Goal: Task Accomplishment & Management: Manage account settings

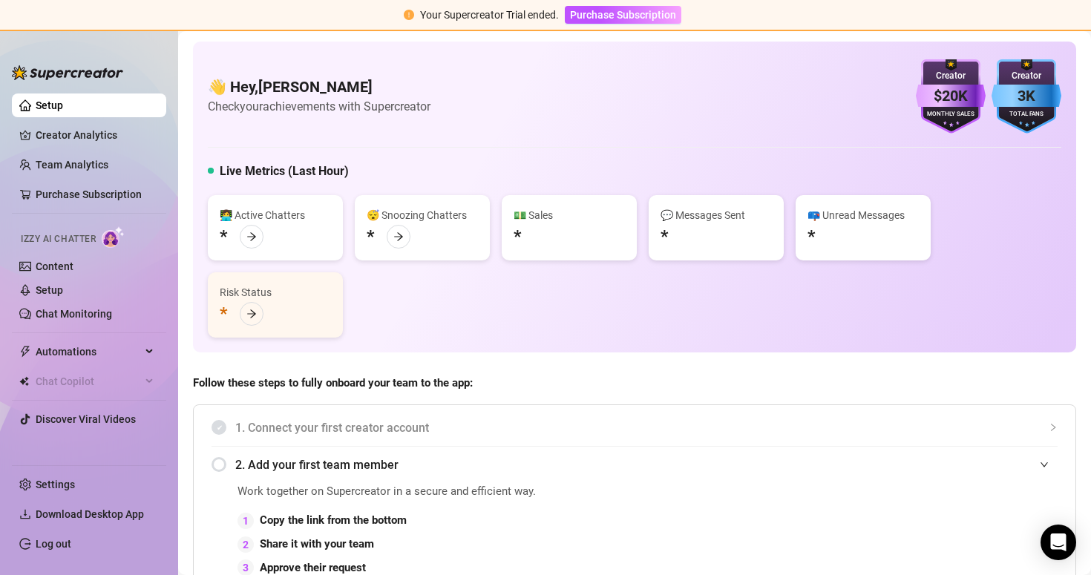
click at [102, 238] on div "Izzy AI Chatter" at bounding box center [88, 237] width 134 height 22
click at [36, 296] on link "Setup" at bounding box center [49, 290] width 27 height 12
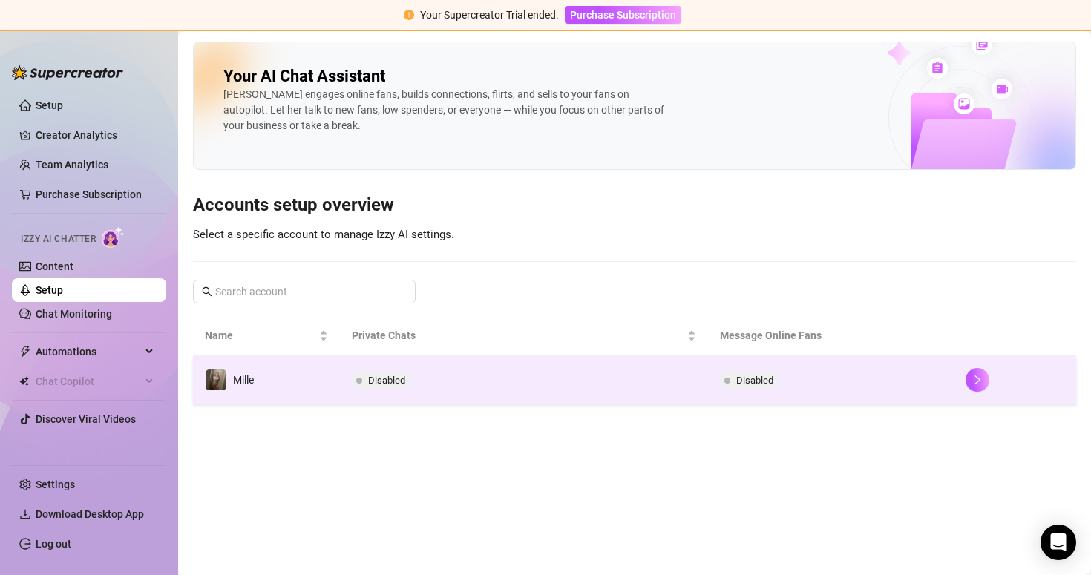
click at [311, 398] on td "Mille" at bounding box center [266, 380] width 147 height 48
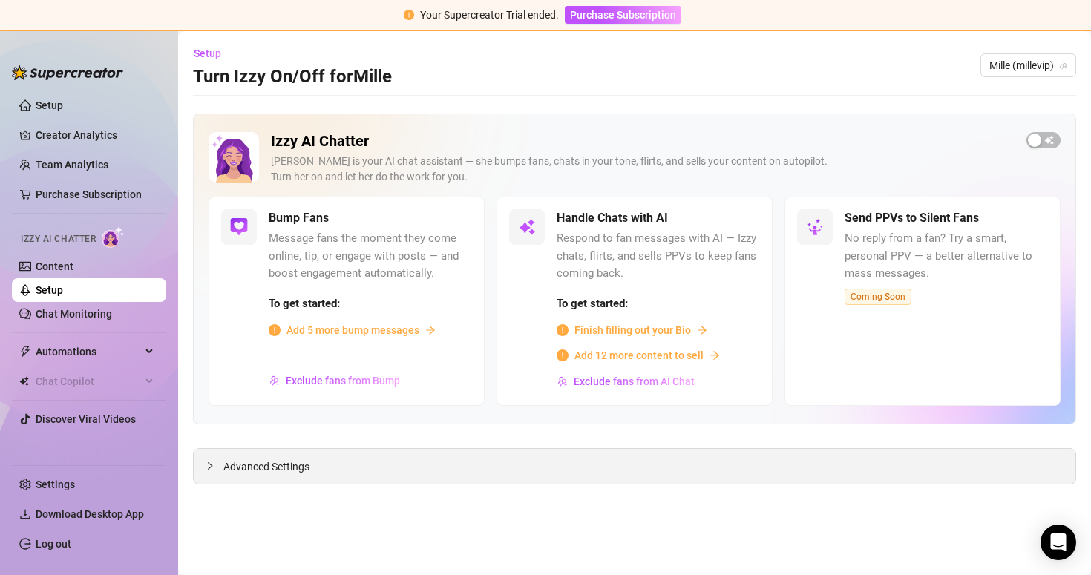
click at [280, 475] on div "Advanced Settings" at bounding box center [635, 466] width 882 height 35
click at [284, 469] on span "Advanced Settings" at bounding box center [266, 467] width 86 height 16
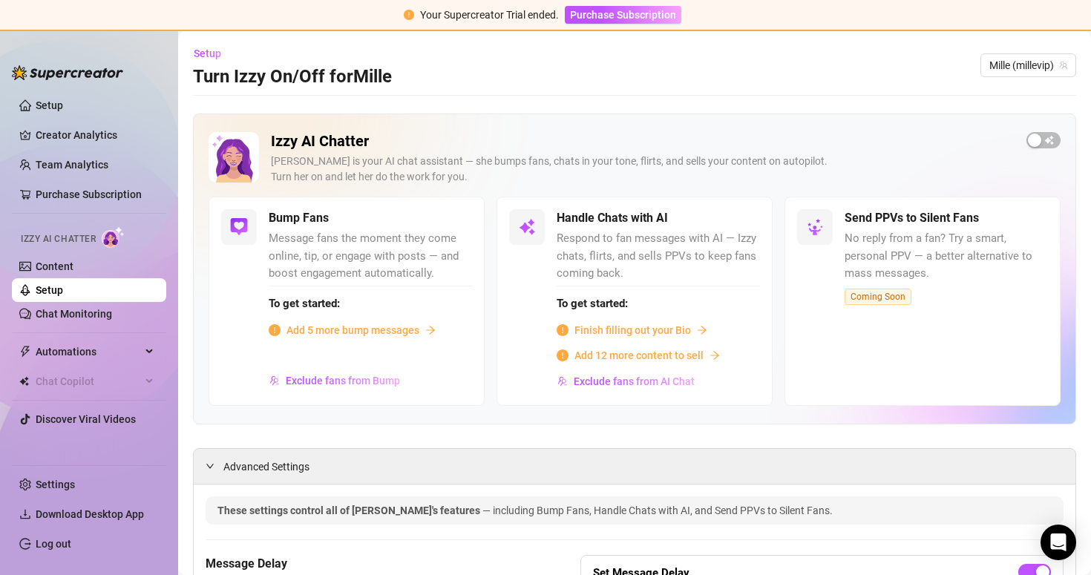
click at [383, 333] on span "Add 5 more bump messages" at bounding box center [353, 330] width 133 height 16
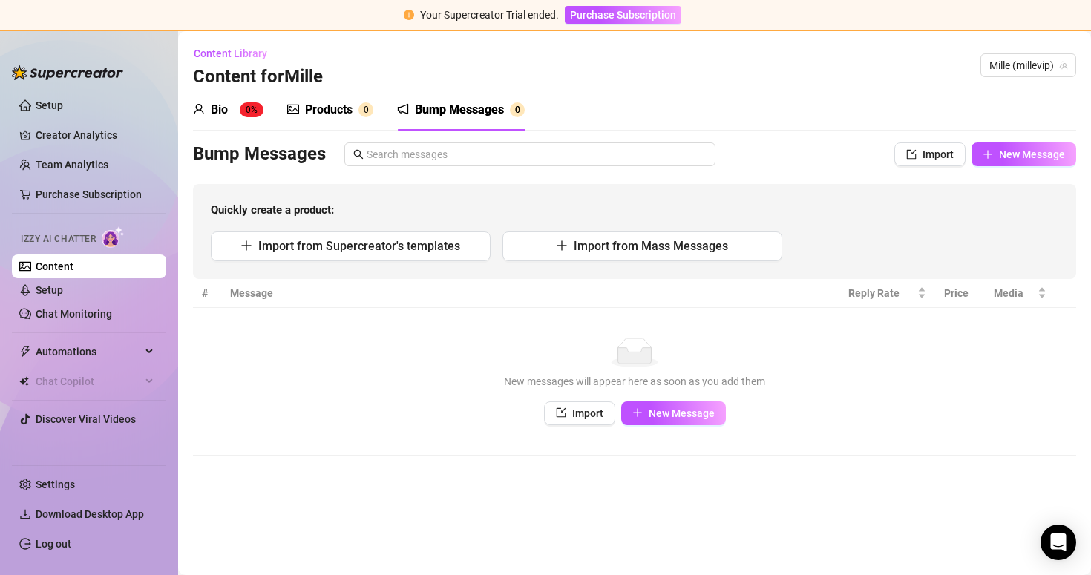
click at [301, 111] on div "Products 0" at bounding box center [330, 110] width 86 height 18
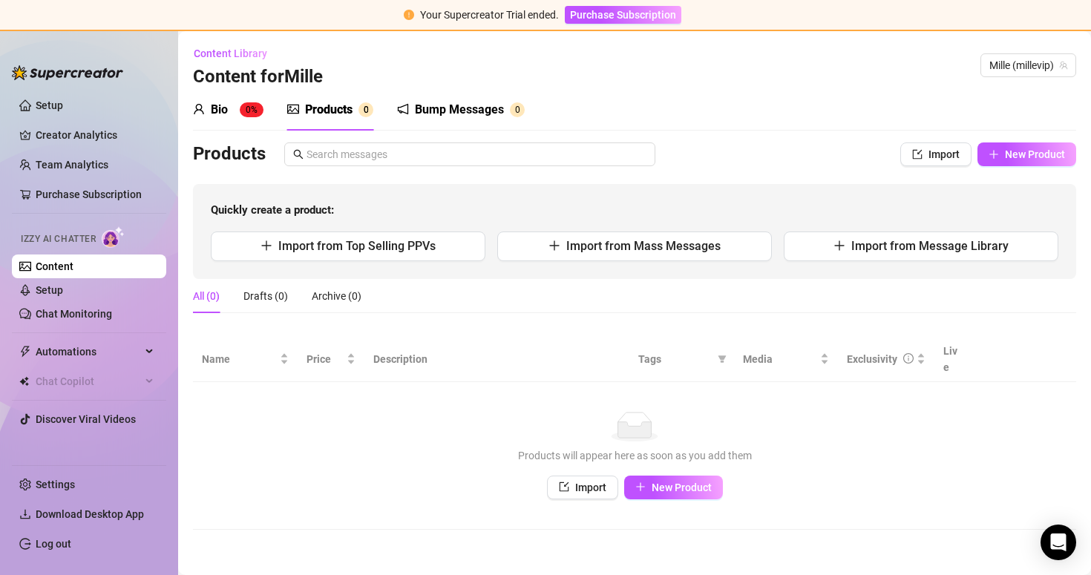
click at [235, 119] on div "Bio 0%" at bounding box center [228, 110] width 71 height 42
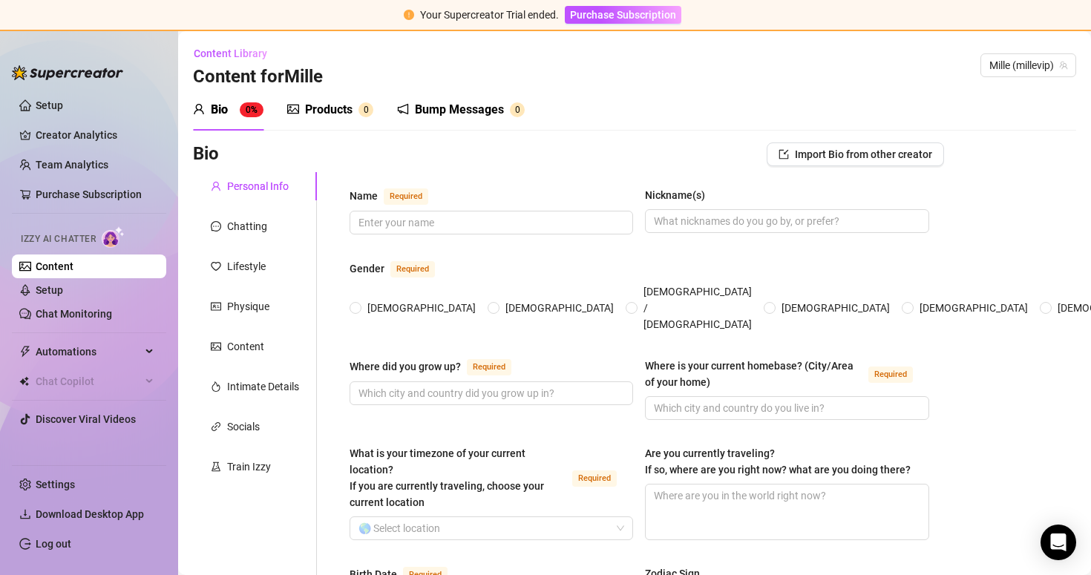
click at [364, 106] on sup "0" at bounding box center [366, 109] width 15 height 15
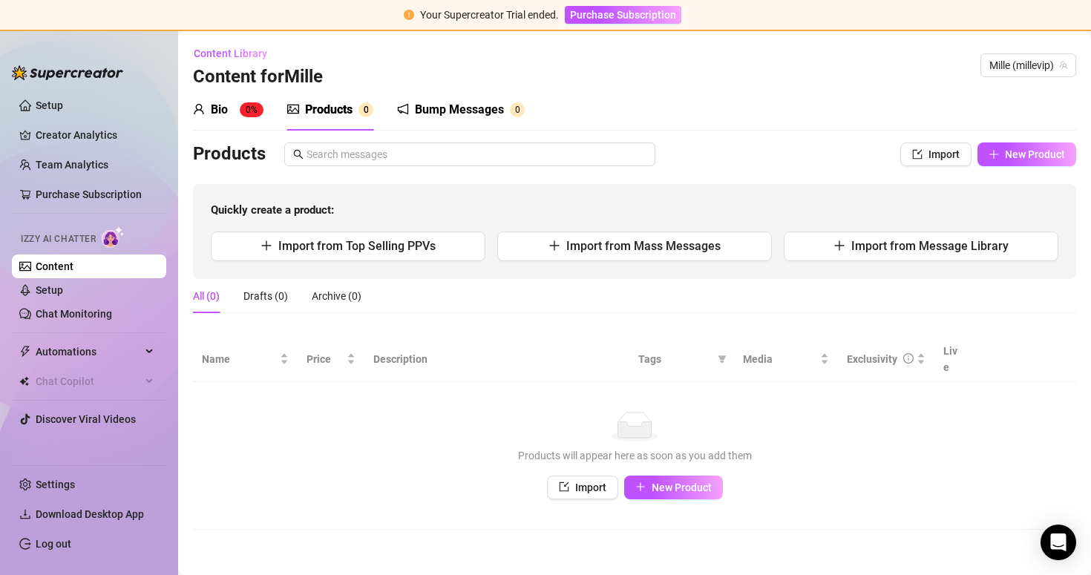
click at [433, 108] on div "Bump Messages" at bounding box center [459, 110] width 89 height 18
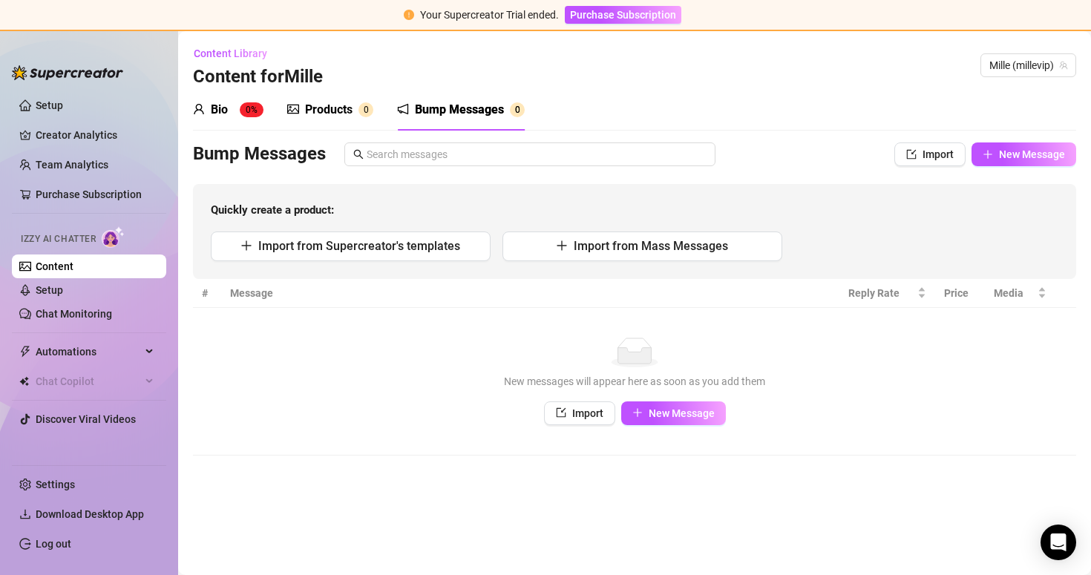
click at [339, 107] on div "Products" at bounding box center [329, 110] width 48 height 18
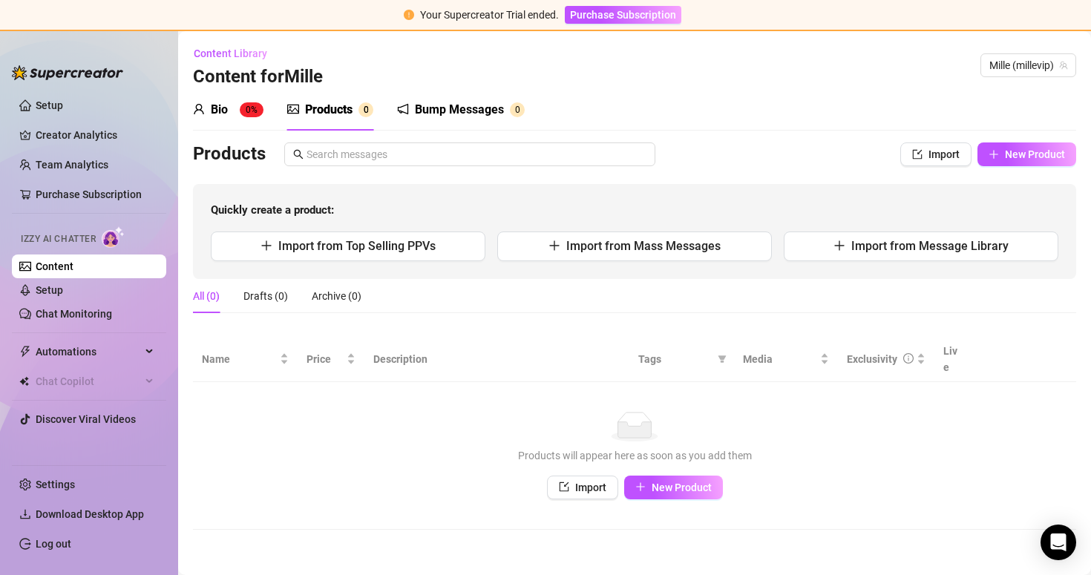
click at [230, 104] on div "Bio 0%" at bounding box center [228, 110] width 71 height 18
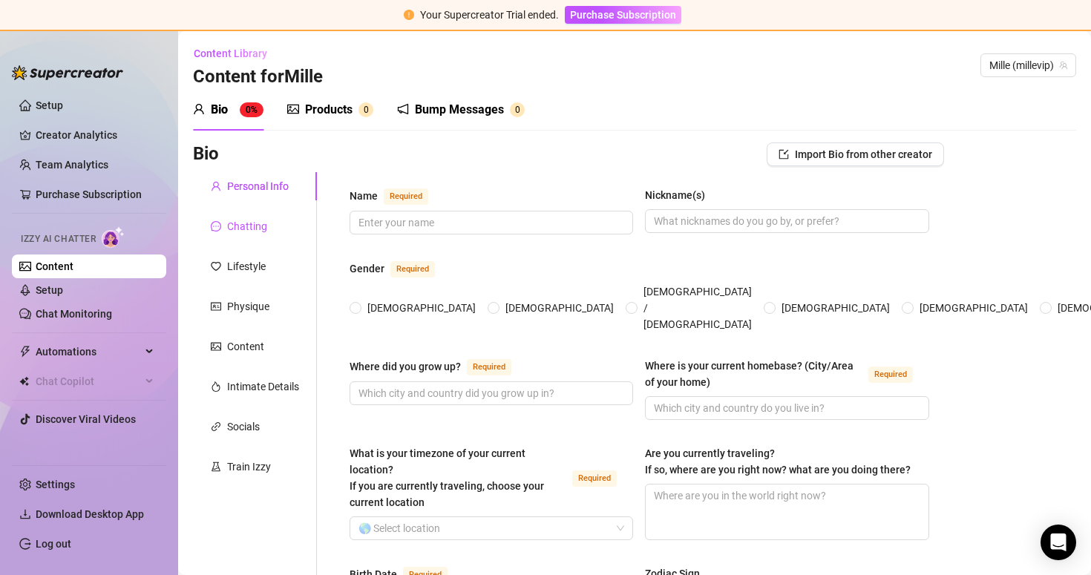
click at [259, 223] on div "Chatting" at bounding box center [247, 226] width 40 height 16
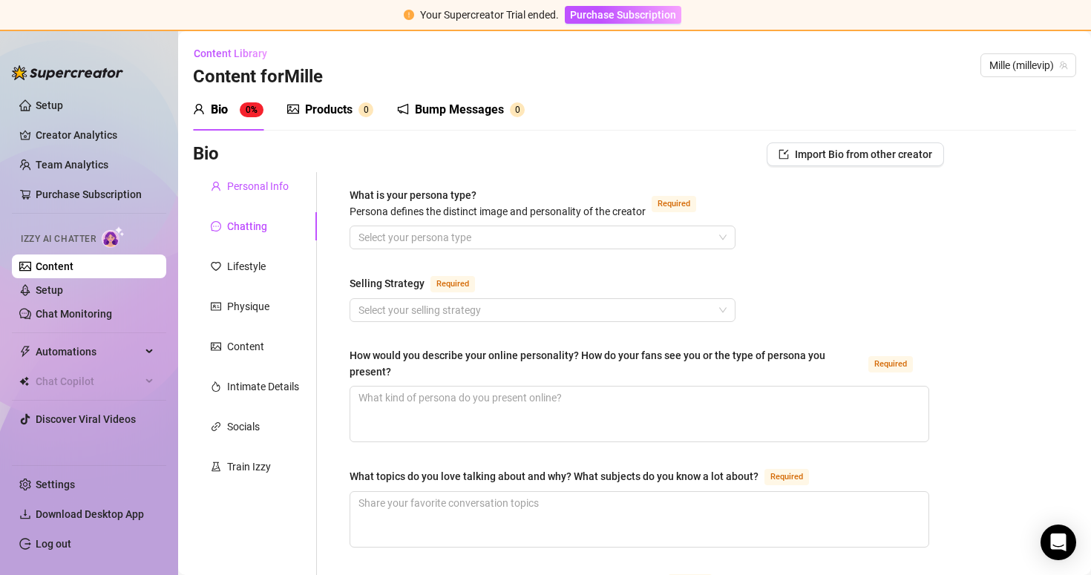
click at [255, 192] on div "Personal Info" at bounding box center [258, 186] width 62 height 16
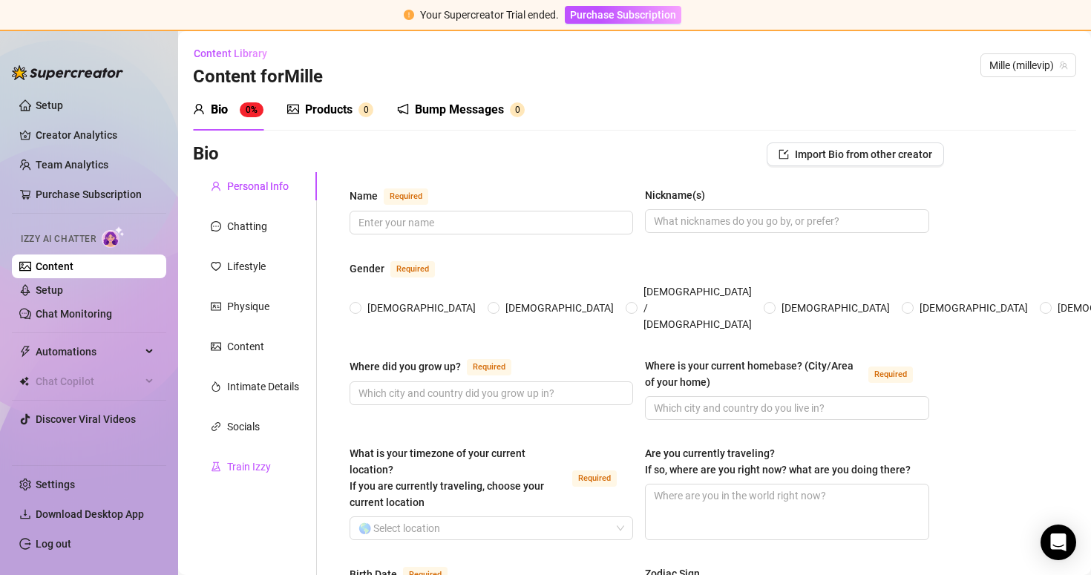
click at [253, 464] on div "Train Izzy" at bounding box center [249, 467] width 44 height 16
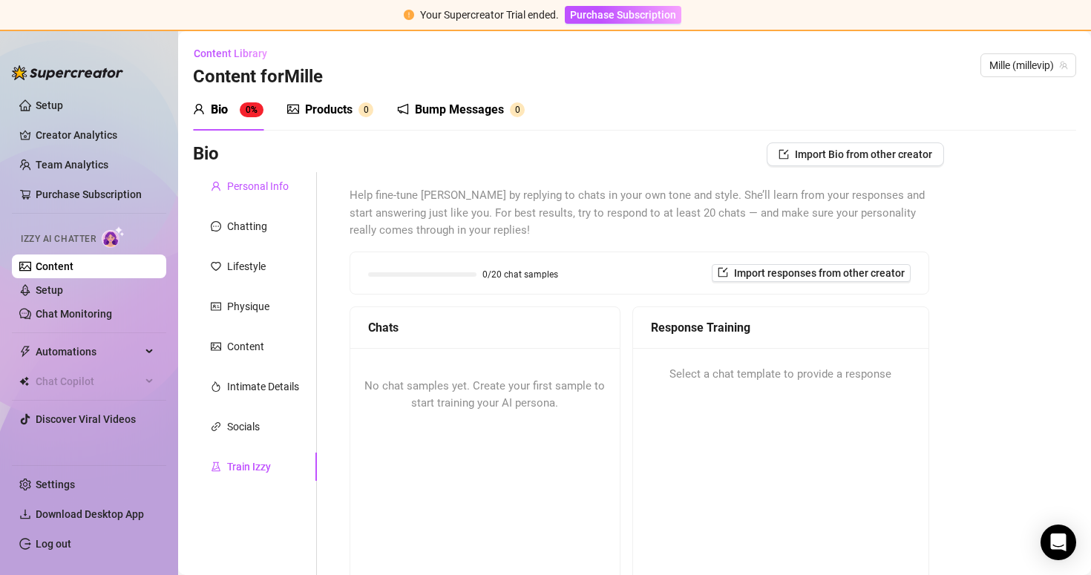
click at [241, 193] on div "Personal Info" at bounding box center [258, 186] width 62 height 16
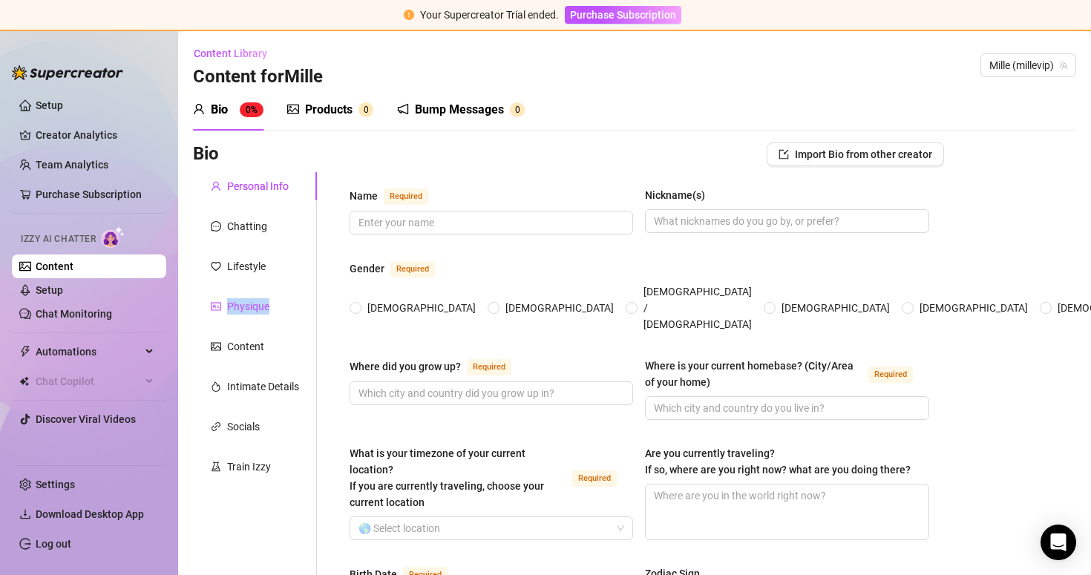
click at [229, 313] on div "Physique" at bounding box center [248, 306] width 42 height 16
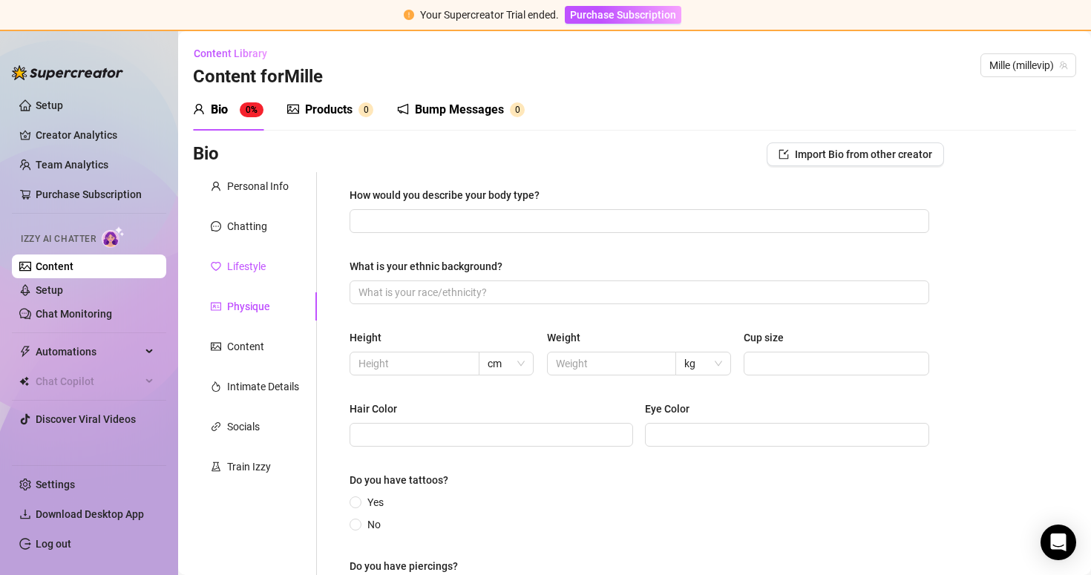
click at [237, 270] on div "Lifestyle" at bounding box center [246, 266] width 39 height 16
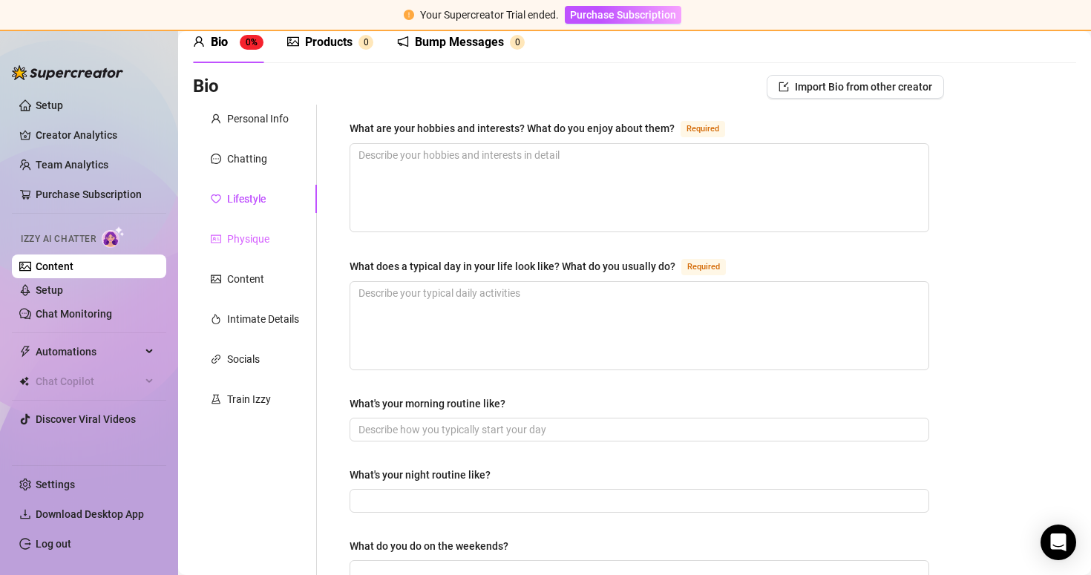
scroll to position [69, 0]
click at [228, 289] on div "Content" at bounding box center [255, 278] width 124 height 28
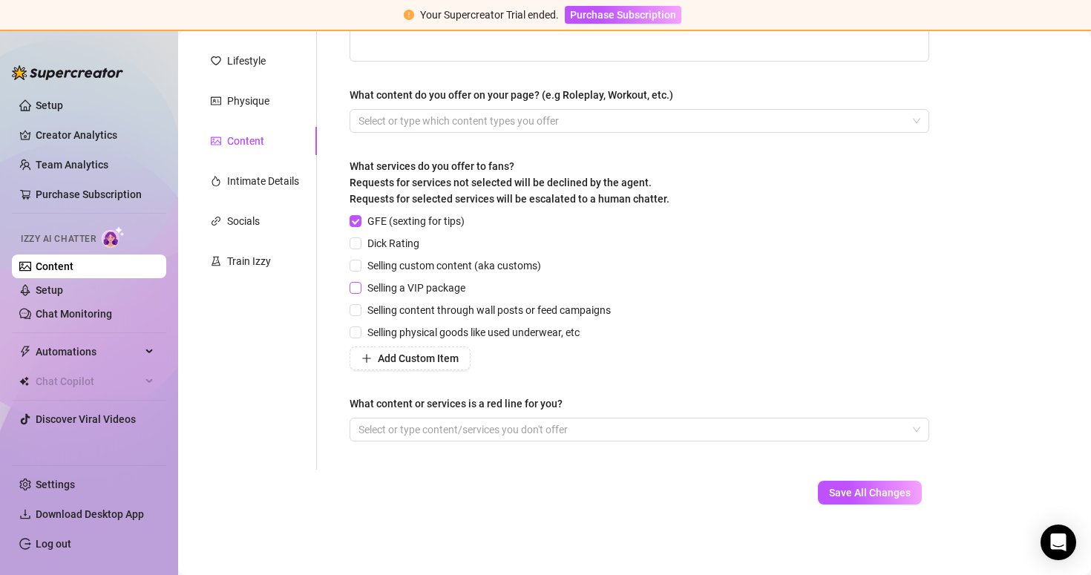
scroll to position [208, 0]
click at [232, 223] on div "Socials" at bounding box center [243, 221] width 33 height 16
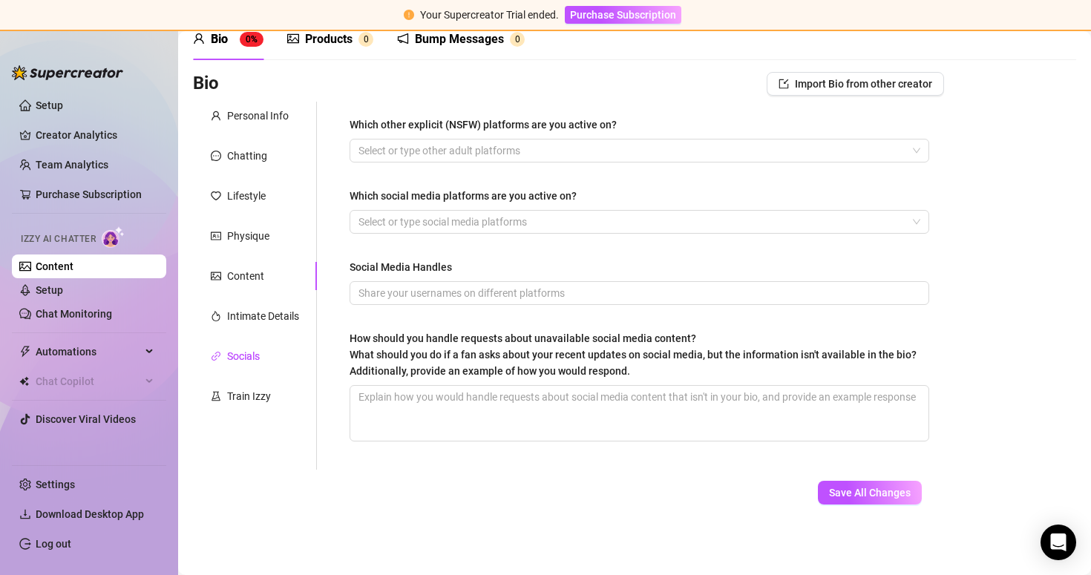
scroll to position [74, 0]
click at [226, 400] on div "Train Izzy" at bounding box center [241, 396] width 60 height 16
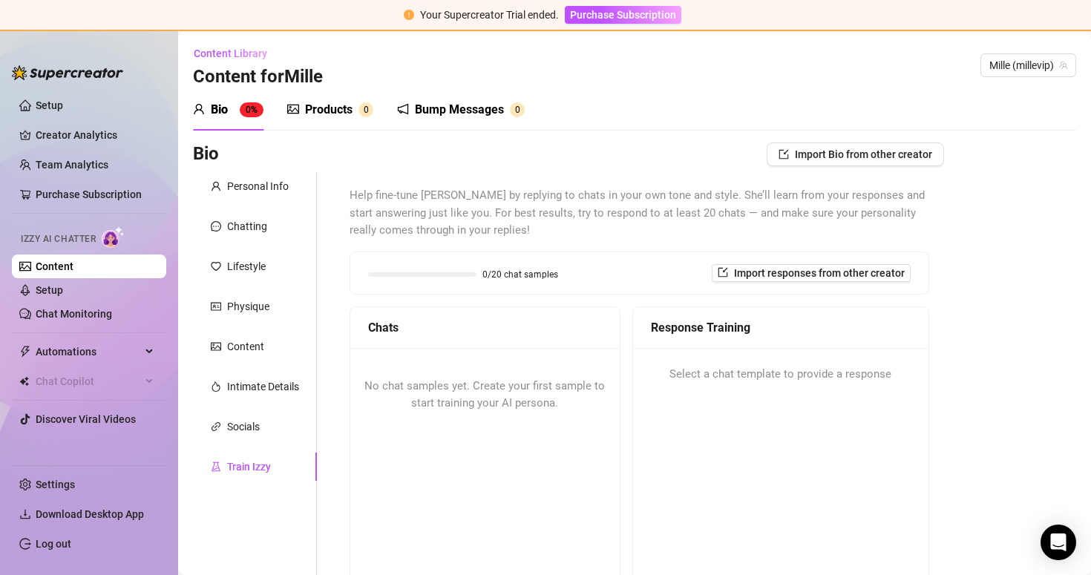
scroll to position [0, 0]
click at [741, 267] on span "Import responses from other creator" at bounding box center [819, 273] width 171 height 12
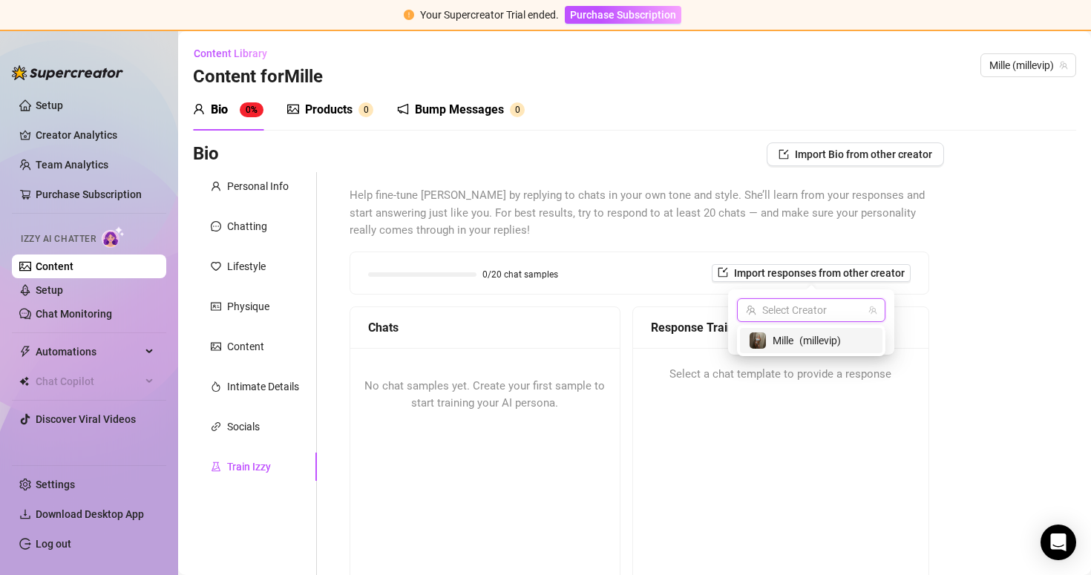
click at [779, 306] on input "search" at bounding box center [804, 310] width 117 height 22
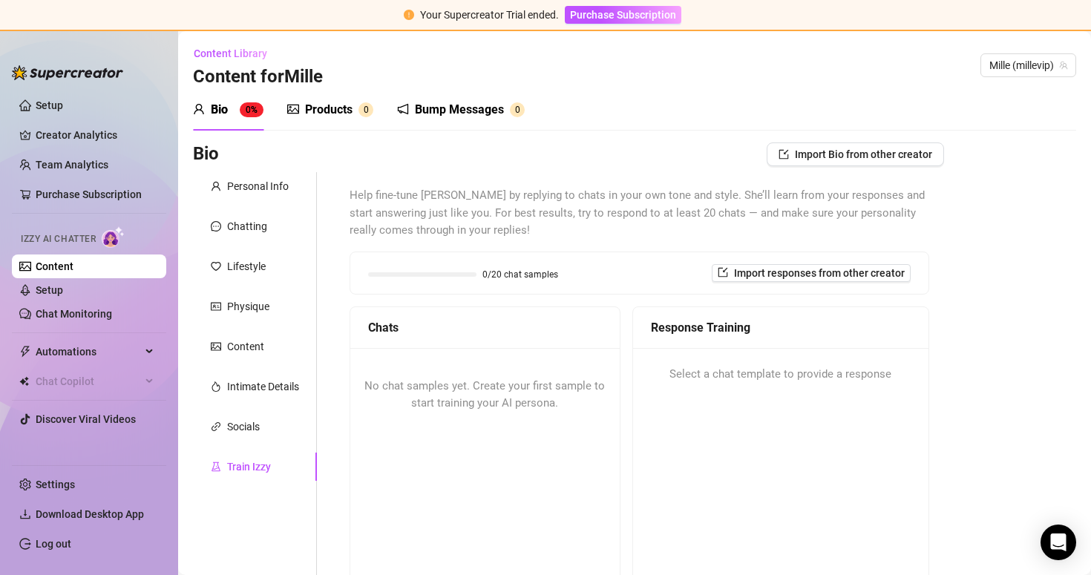
click at [673, 331] on div "Response Training" at bounding box center [781, 328] width 260 height 19
click at [240, 391] on div "Intimate Details" at bounding box center [263, 387] width 72 height 16
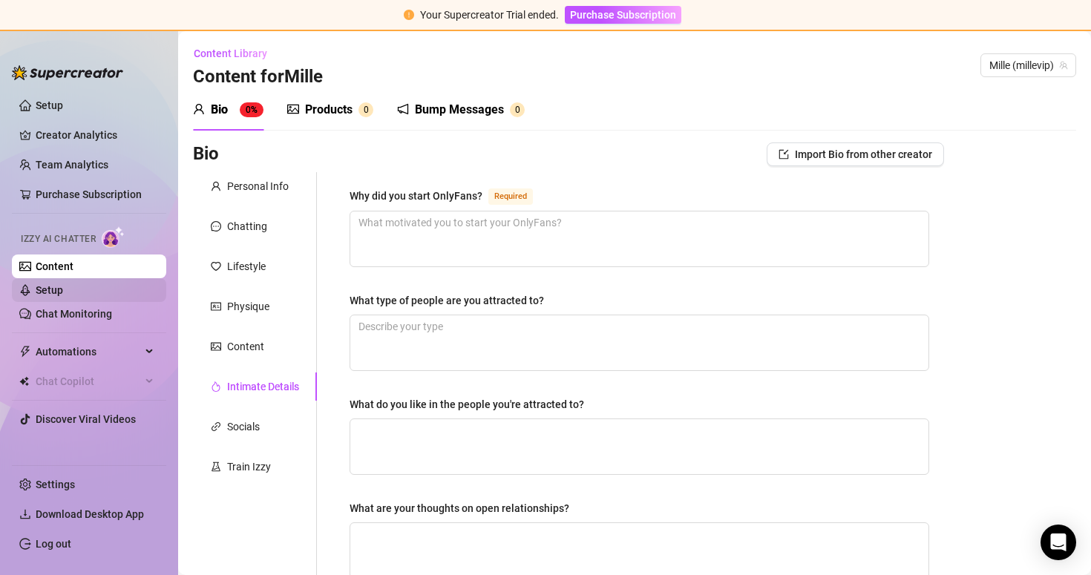
click at [63, 293] on link "Setup" at bounding box center [49, 290] width 27 height 12
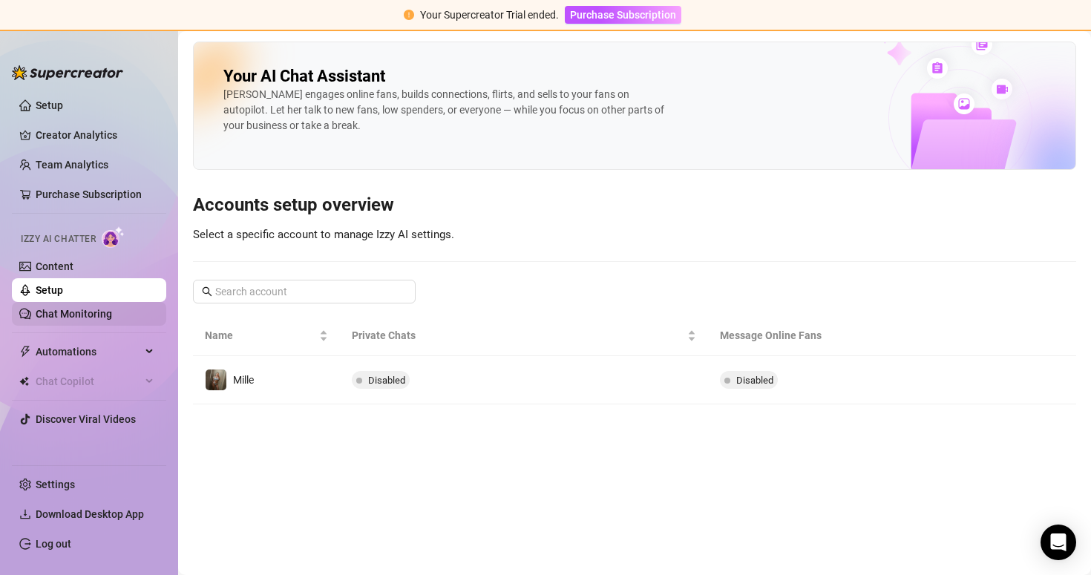
click at [106, 308] on link "Chat Monitoring" at bounding box center [74, 314] width 76 height 12
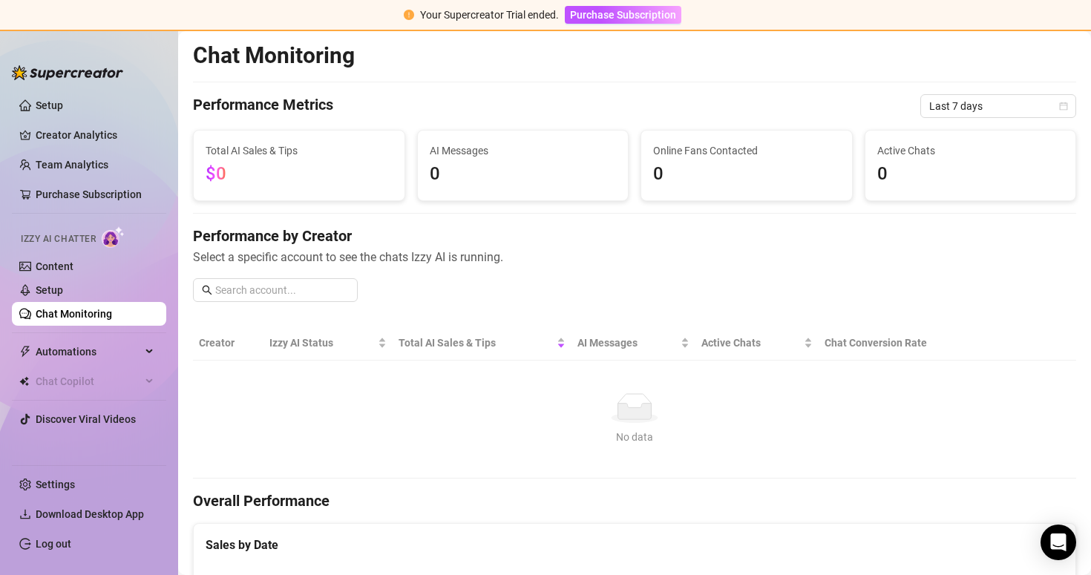
click at [115, 239] on img at bounding box center [113, 237] width 23 height 22
click at [74, 272] on link "Content" at bounding box center [55, 267] width 38 height 12
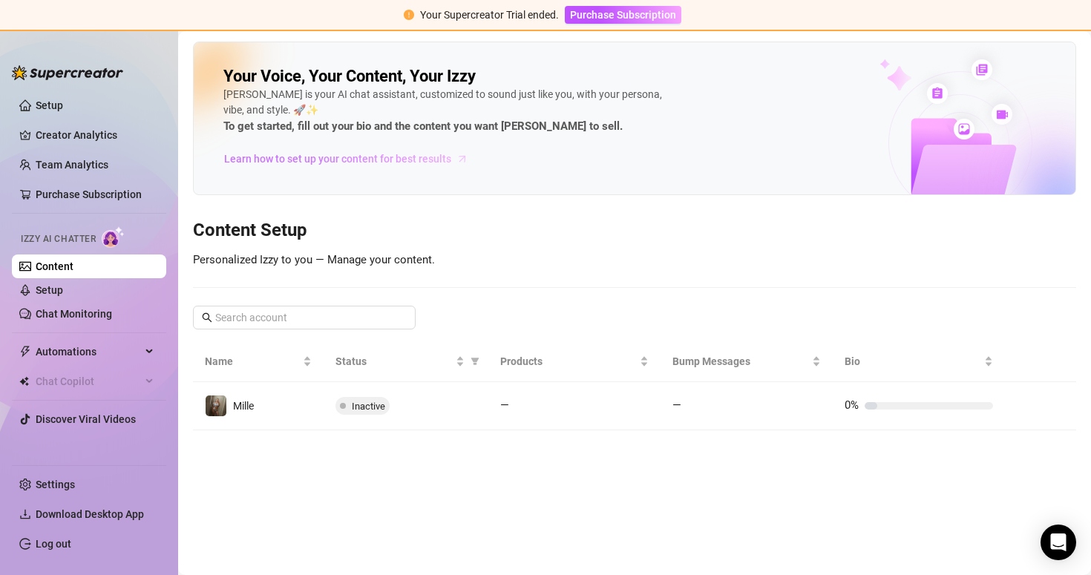
click at [384, 161] on span "Learn how to set up your content for best results" at bounding box center [337, 159] width 227 height 16
click at [113, 239] on img at bounding box center [113, 237] width 23 height 22
click at [63, 284] on link "Setup" at bounding box center [49, 290] width 27 height 12
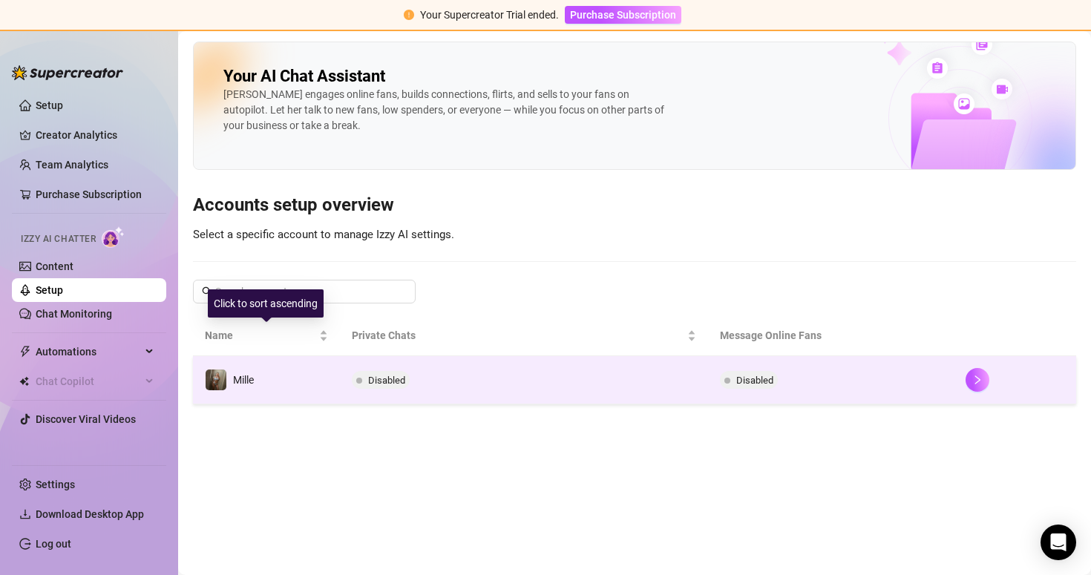
click at [262, 388] on td "Mille" at bounding box center [266, 380] width 147 height 48
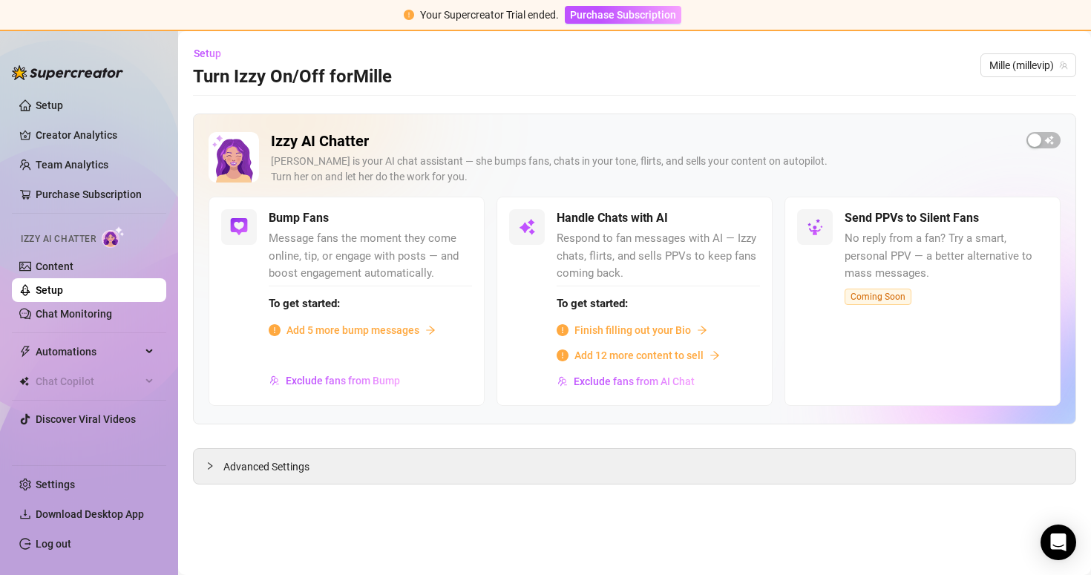
click at [1045, 126] on div "Izzy AI Chatter [PERSON_NAME] is your AI chat assistant — she bumps fans, chats…" at bounding box center [635, 269] width 884 height 311
click at [1045, 130] on div "Izzy AI Chatter [PERSON_NAME] is your AI chat assistant — she bumps fans, chats…" at bounding box center [635, 269] width 884 height 311
click at [1048, 135] on span "button" at bounding box center [1044, 140] width 34 height 16
click at [1048, 135] on div "button" at bounding box center [1052, 140] width 13 height 13
click at [74, 272] on link "Content" at bounding box center [55, 267] width 38 height 12
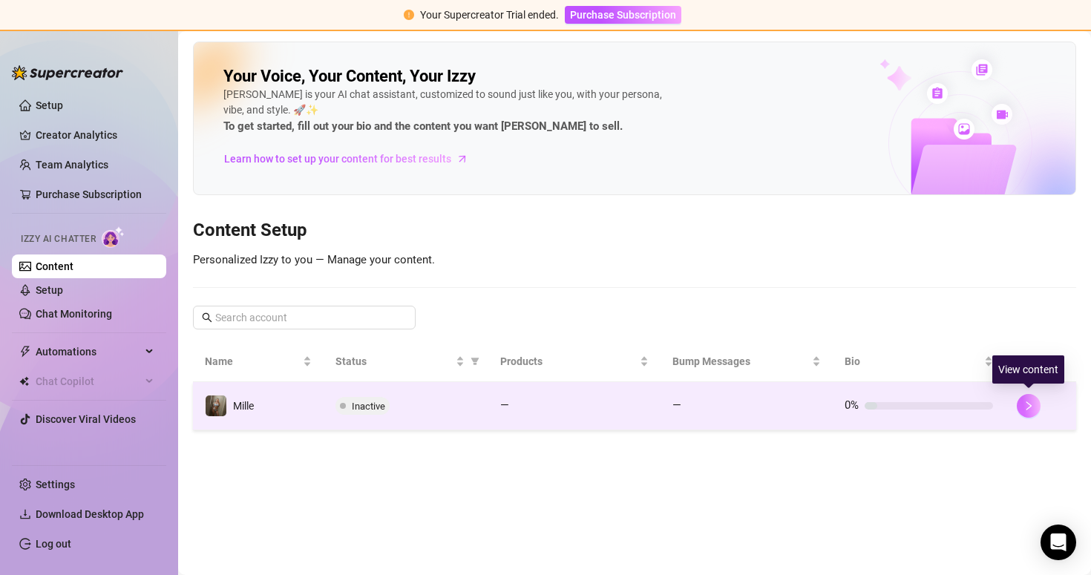
click at [1029, 408] on icon "right" at bounding box center [1029, 406] width 10 height 10
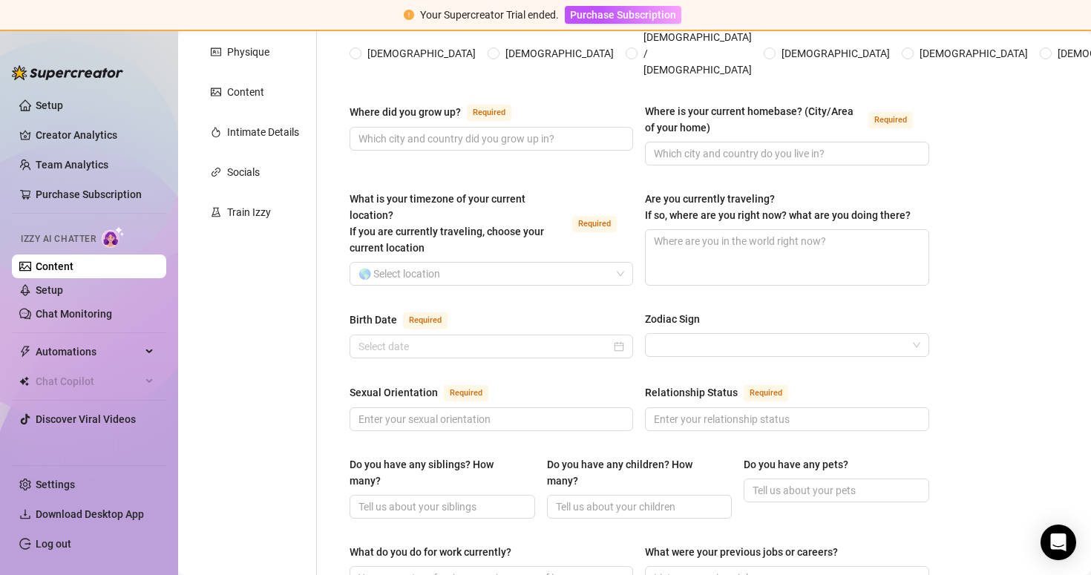
scroll to position [318, 0]
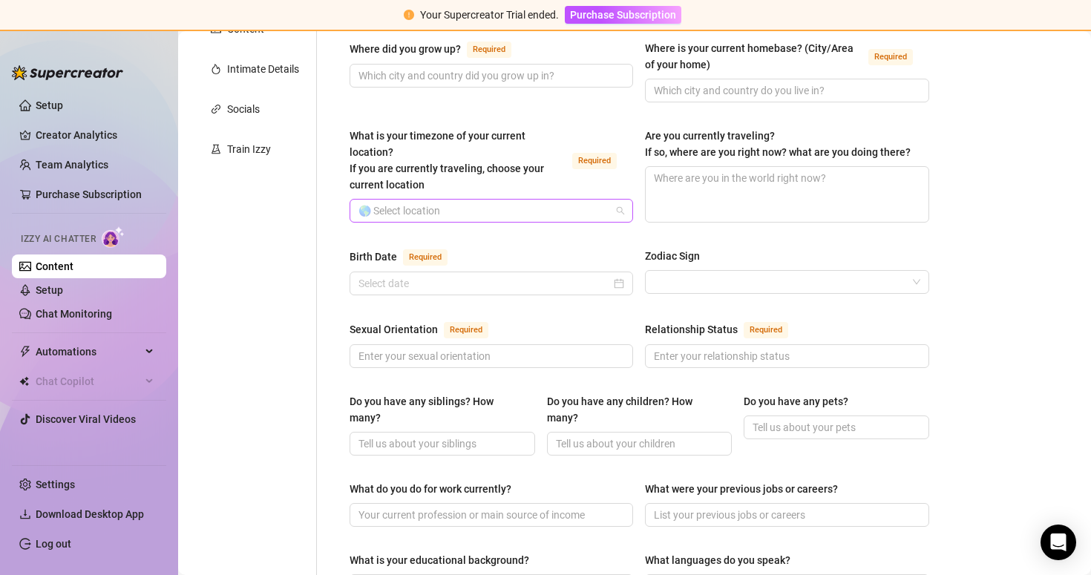
click at [477, 200] on input "What is your timezone of your current location? If you are currently traveling,…" at bounding box center [485, 211] width 252 height 22
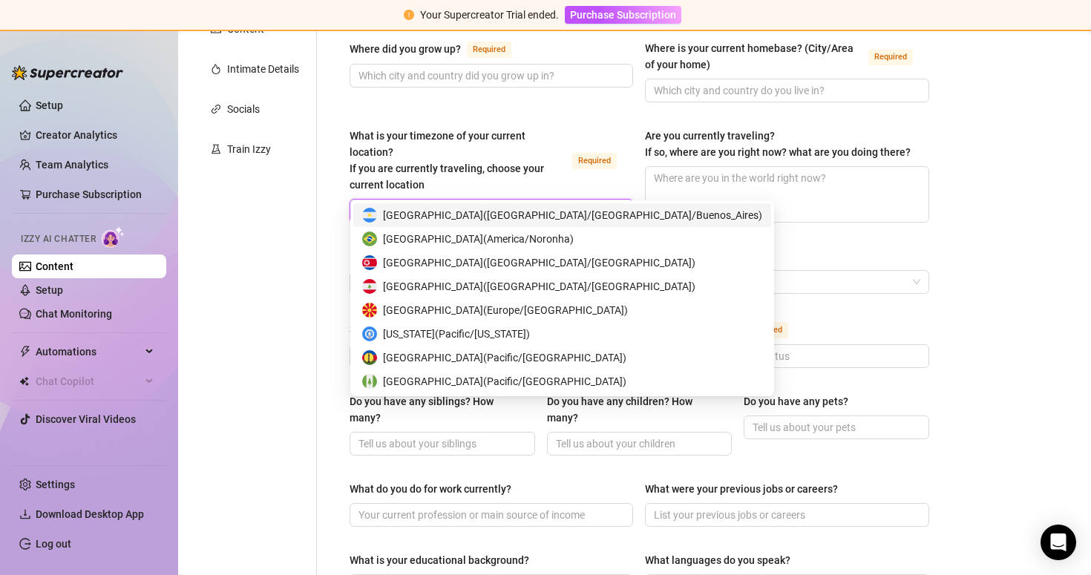
type input "nor"
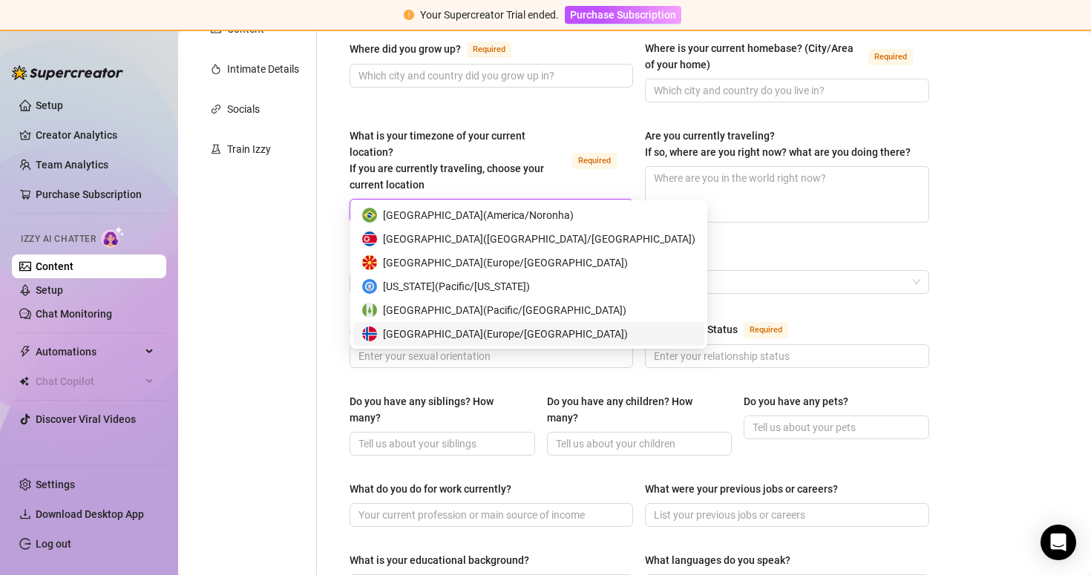
click at [447, 336] on span "[GEOGRAPHIC_DATA] ( [GEOGRAPHIC_DATA]/[GEOGRAPHIC_DATA] )" at bounding box center [505, 334] width 245 height 16
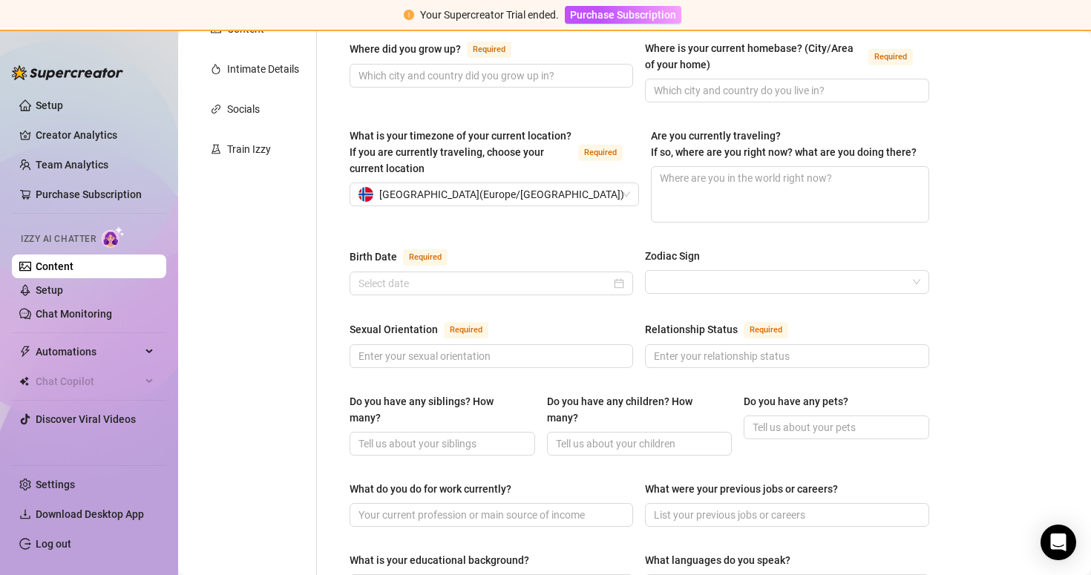
click at [319, 322] on div "Name Required Nickname(s) Gender Required [DEMOGRAPHIC_DATA] [DEMOGRAPHIC_DATA]…" at bounding box center [630, 484] width 627 height 1261
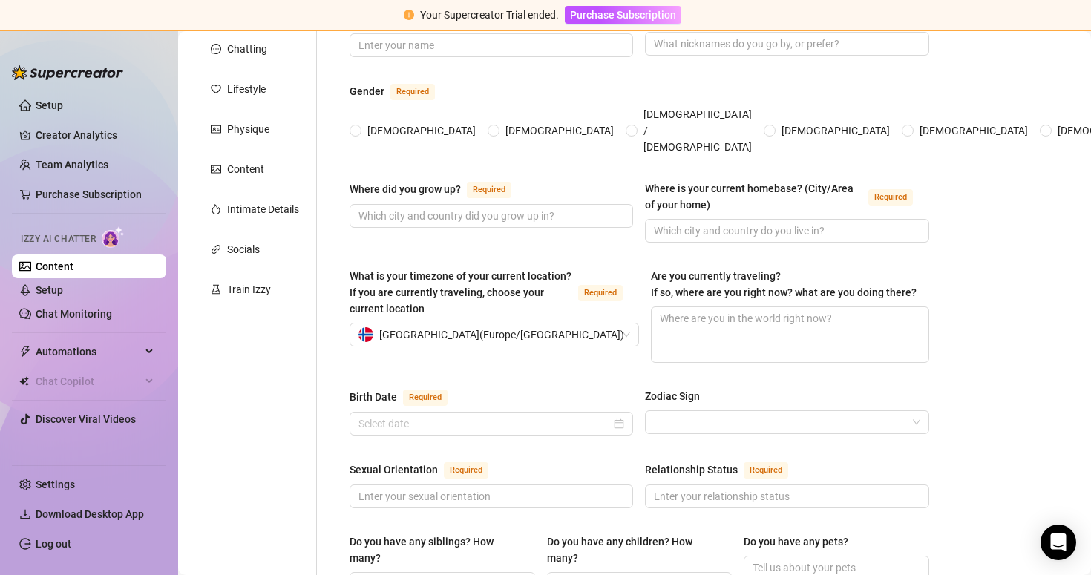
scroll to position [19, 0]
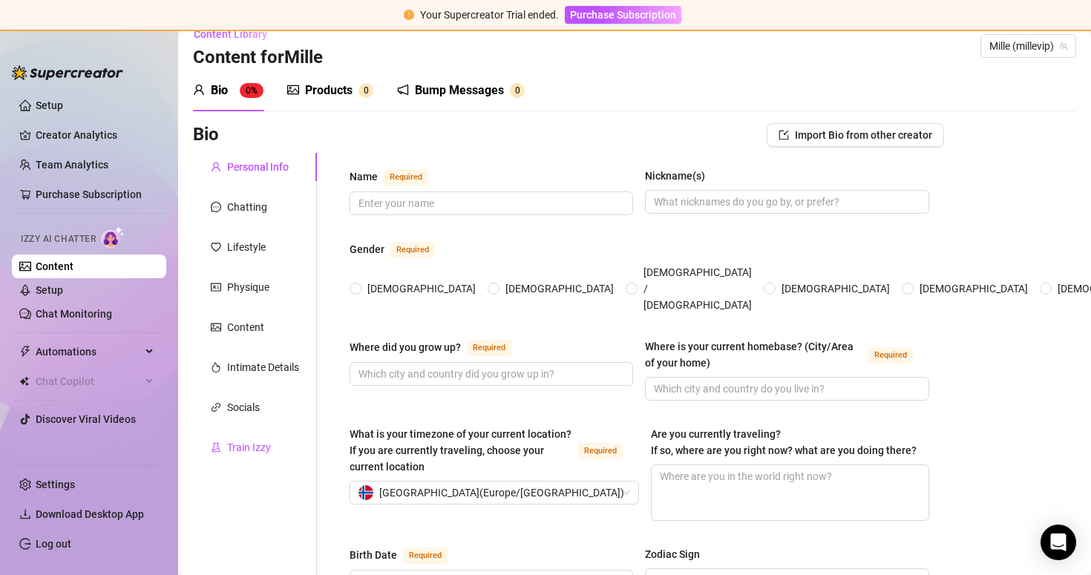
click at [253, 446] on div "Train Izzy" at bounding box center [249, 448] width 44 height 16
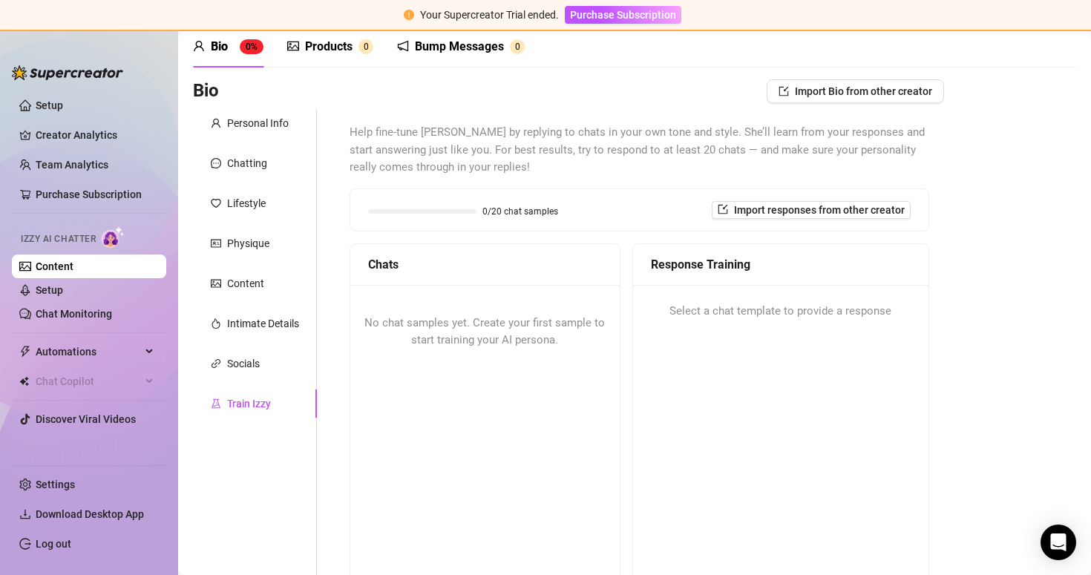
scroll to position [65, 0]
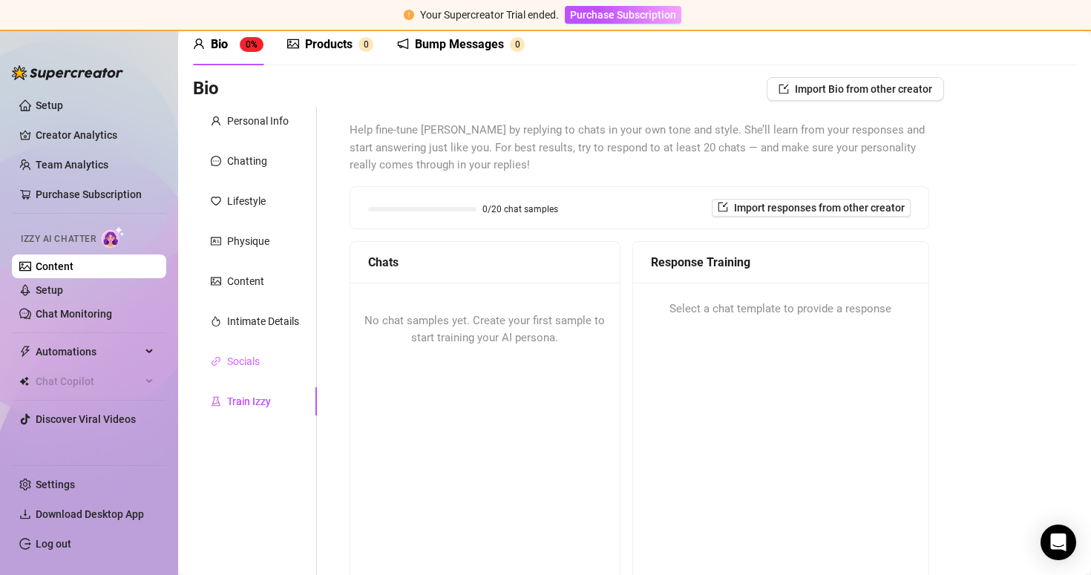
click at [267, 368] on div "Socials" at bounding box center [255, 361] width 124 height 28
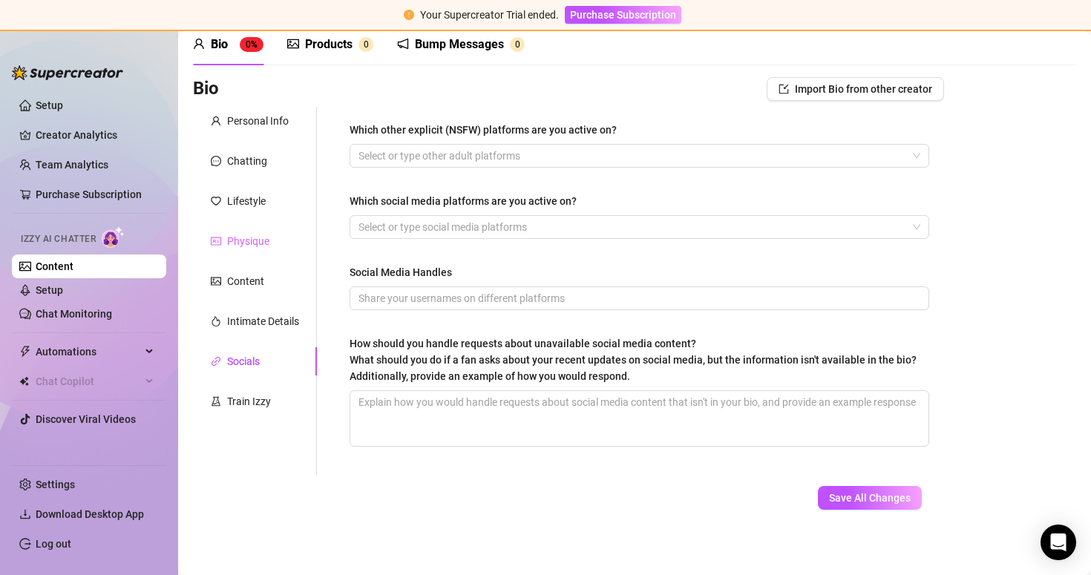
click at [280, 239] on div "Physique" at bounding box center [255, 241] width 124 height 28
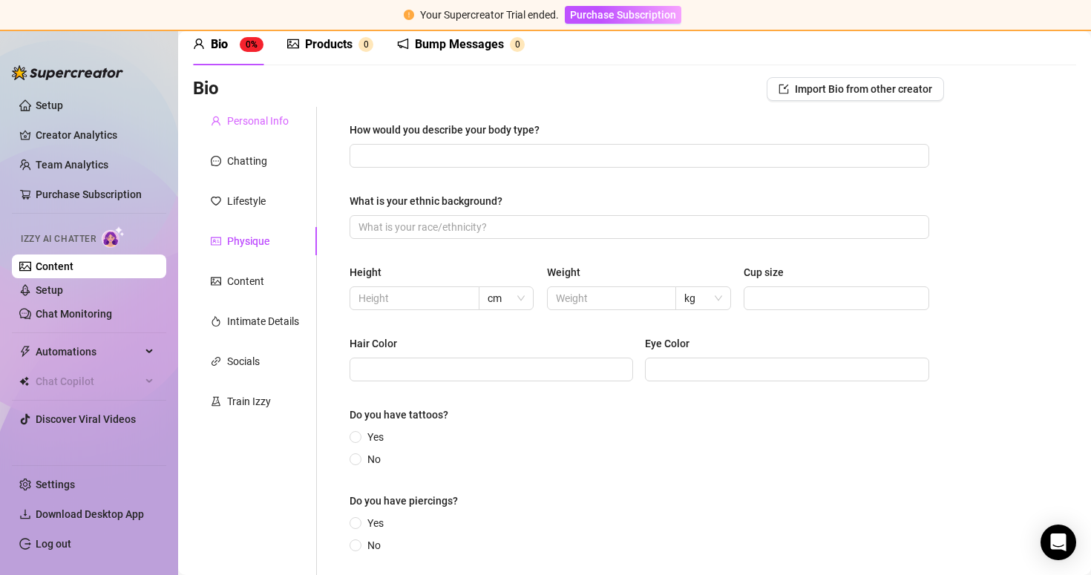
click at [290, 125] on div "Personal Info" at bounding box center [255, 121] width 124 height 28
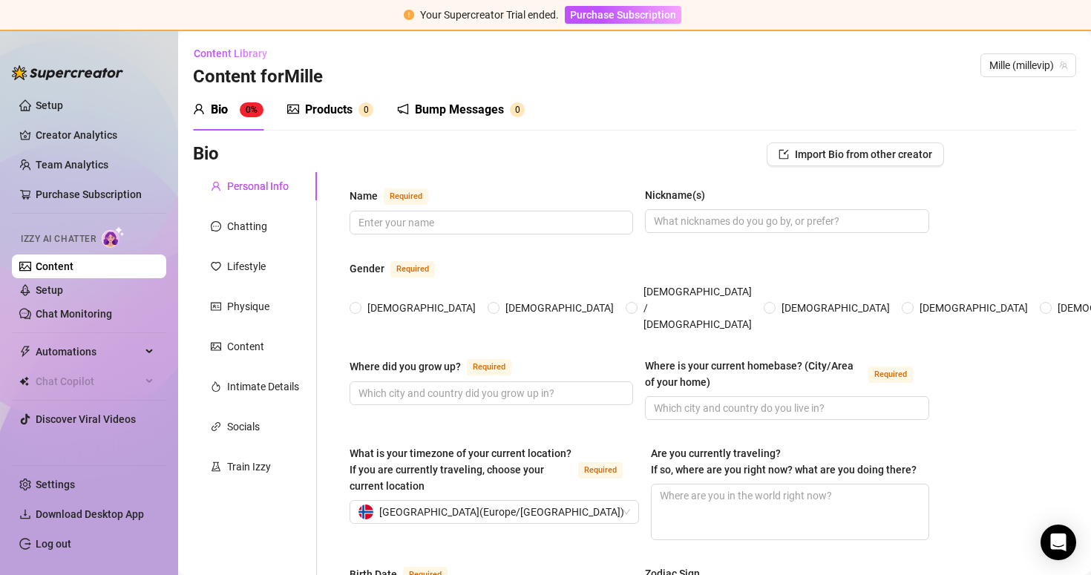
scroll to position [0, 0]
click at [112, 317] on link "Chat Monitoring" at bounding box center [74, 314] width 76 height 12
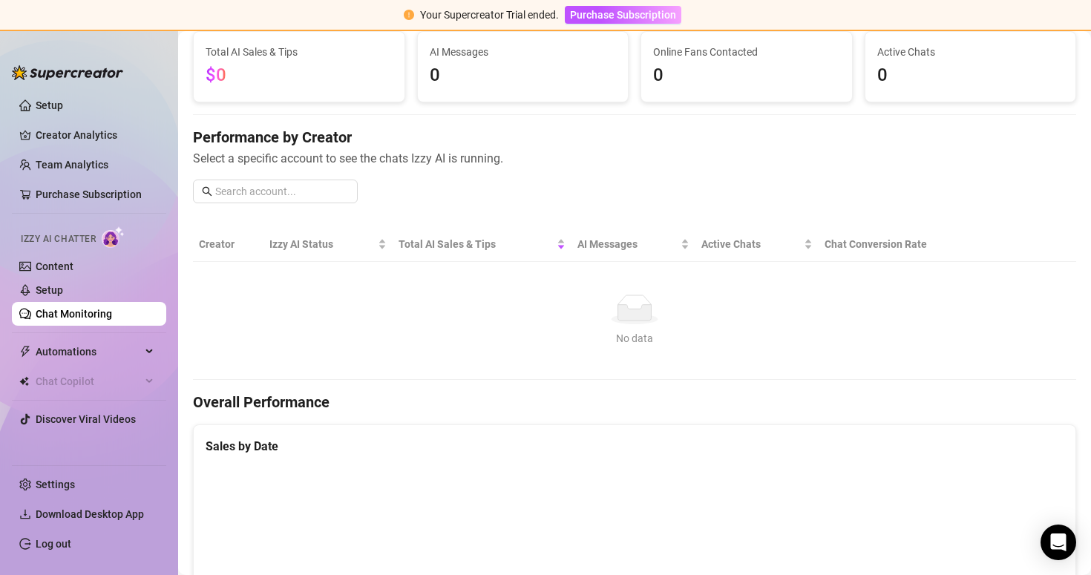
scroll to position [100, 0]
click at [106, 235] on img at bounding box center [113, 237] width 23 height 22
click at [72, 272] on link "Content" at bounding box center [55, 267] width 38 height 12
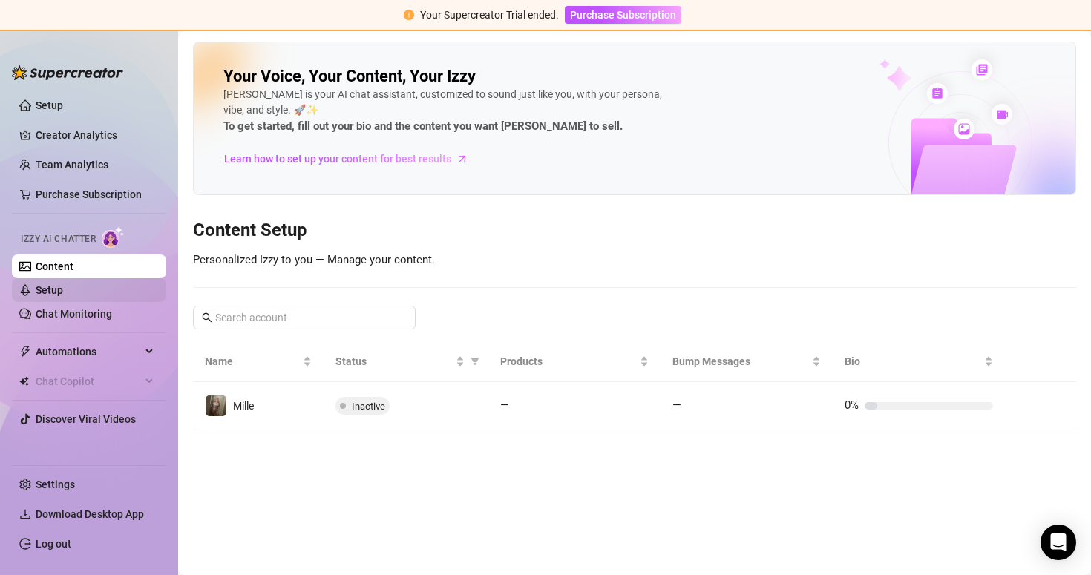
click at [63, 290] on link "Setup" at bounding box center [49, 290] width 27 height 12
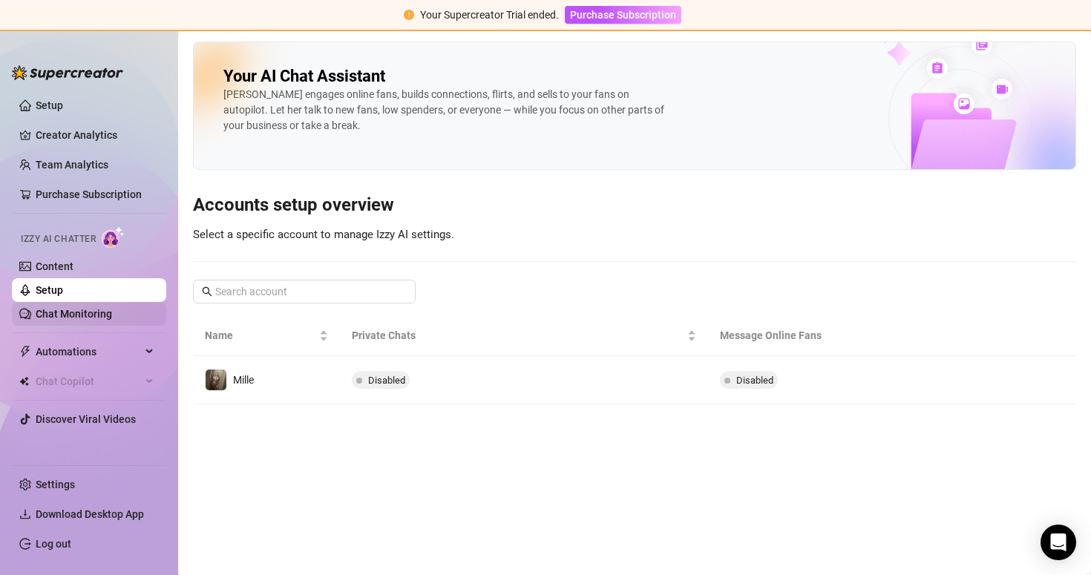
click at [112, 320] on link "Chat Monitoring" at bounding box center [74, 314] width 76 height 12
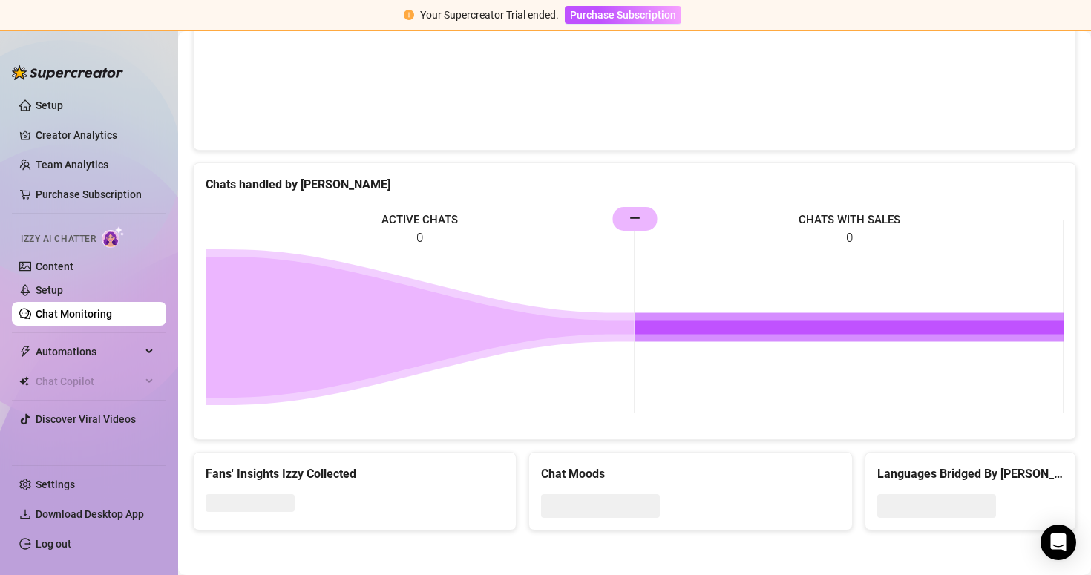
scroll to position [575, 0]
